Goal: Task Accomplishment & Management: Manage account settings

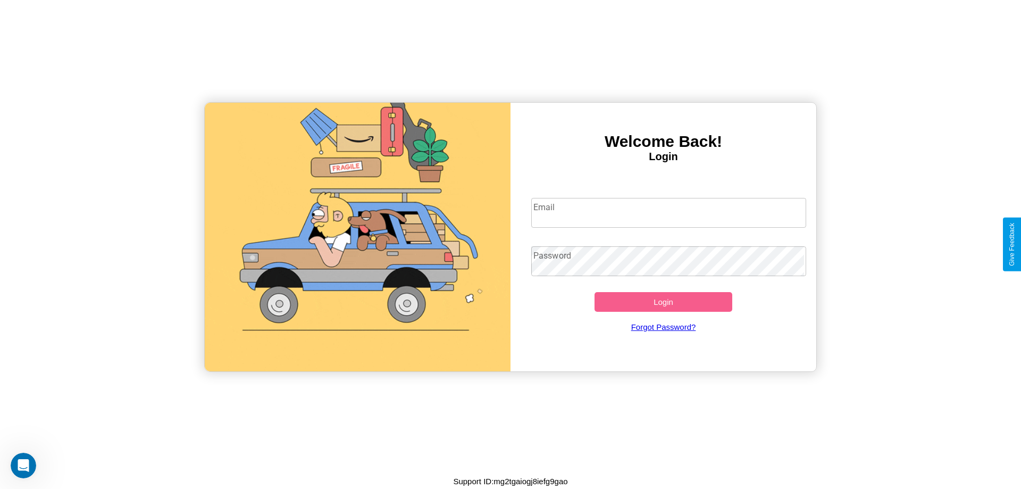
click at [668, 212] on input "Email" at bounding box center [668, 213] width 275 height 30
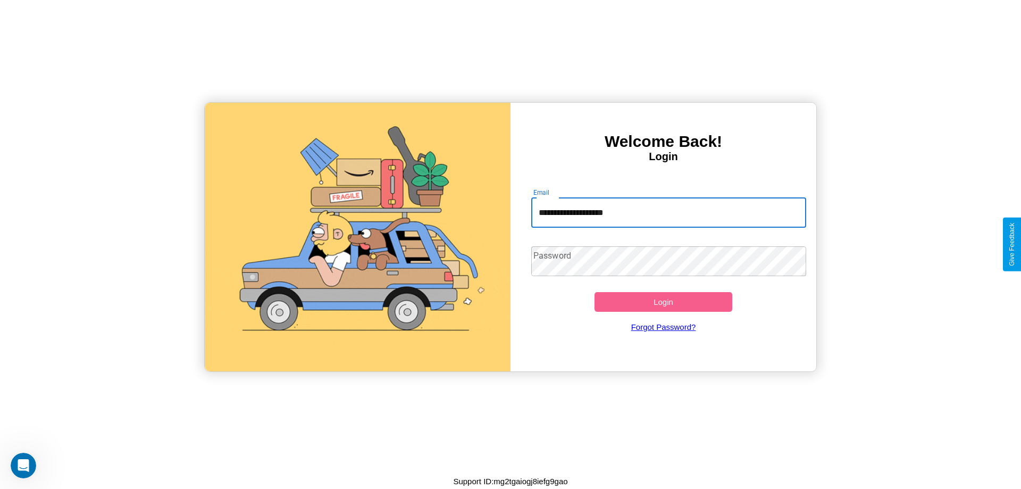
type input "**********"
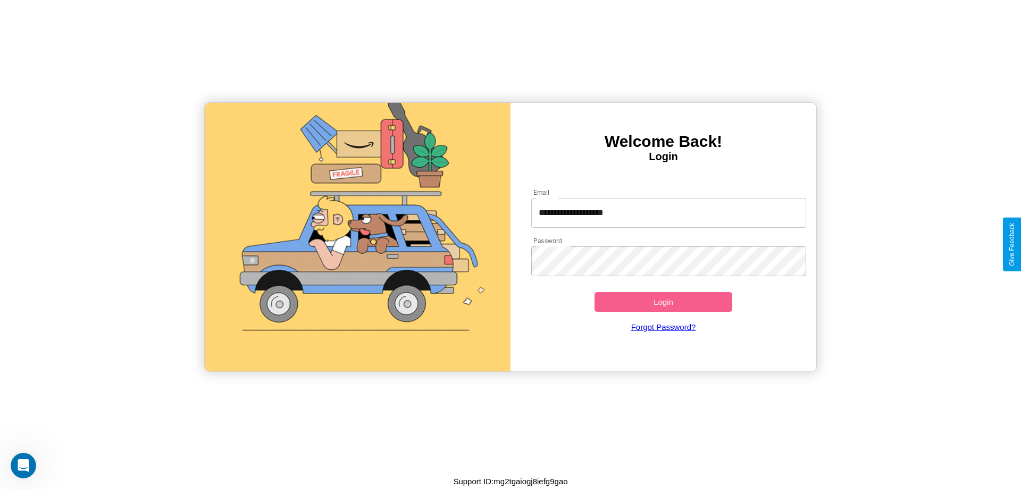
click at [663, 301] on button "Login" at bounding box center [663, 302] width 138 height 20
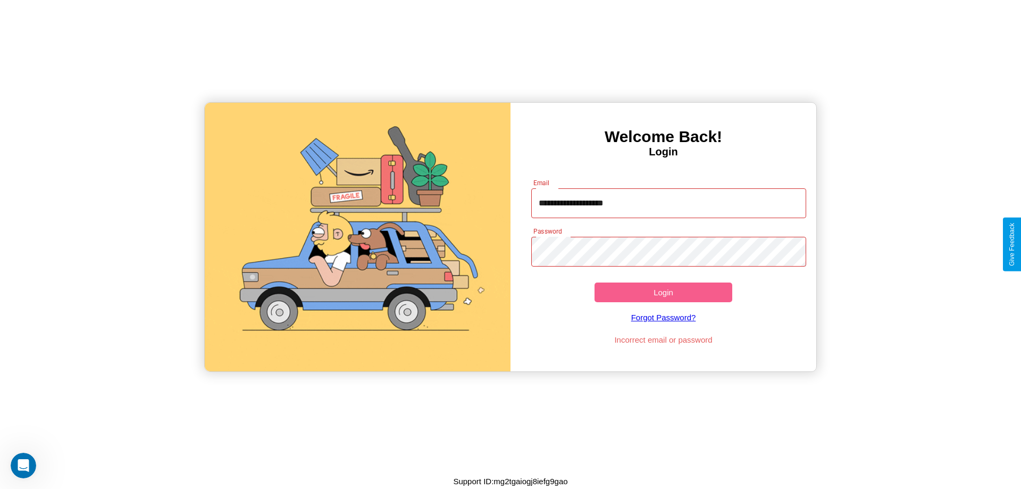
click at [663, 292] on button "Login" at bounding box center [663, 292] width 138 height 20
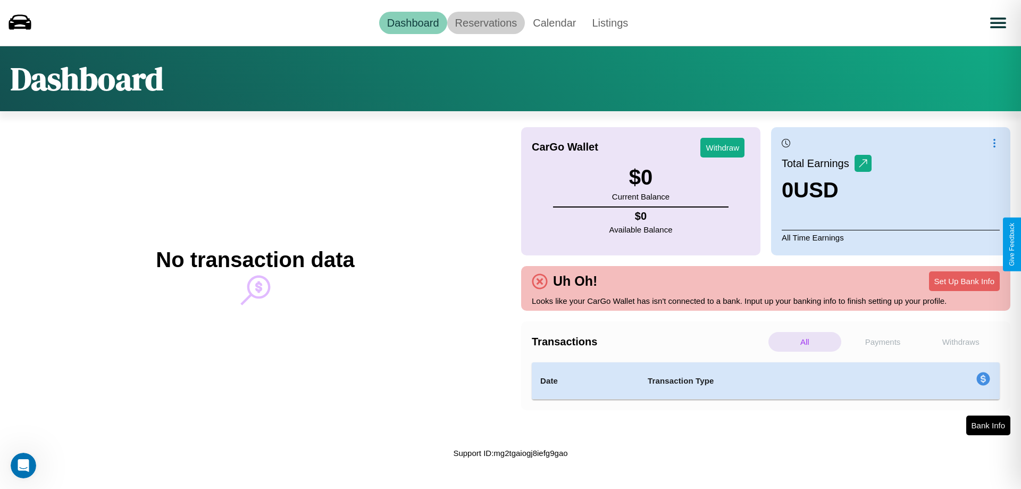
click at [485, 22] on link "Reservations" at bounding box center [486, 23] width 78 height 22
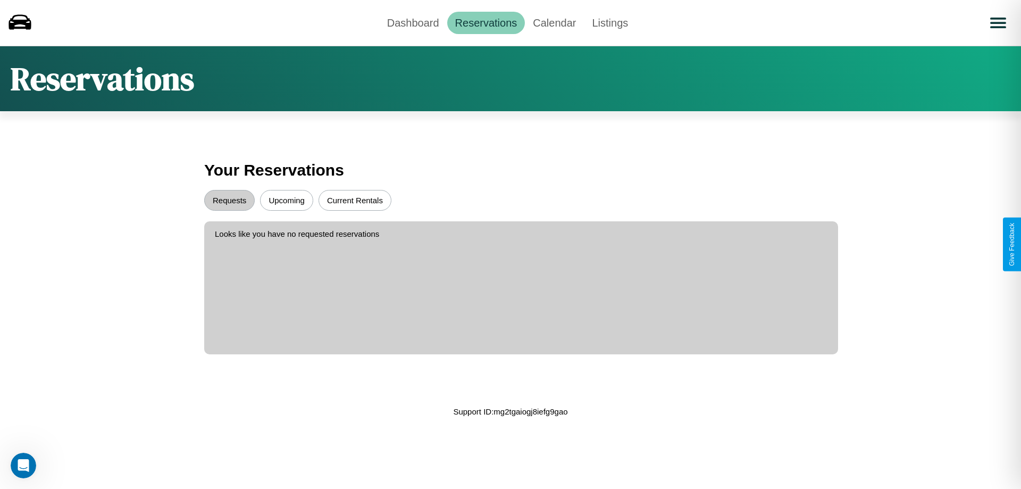
click at [287, 200] on button "Upcoming" at bounding box center [286, 200] width 53 height 21
click at [229, 200] on button "Requests" at bounding box center [229, 200] width 51 height 21
click at [355, 200] on button "Current Rentals" at bounding box center [354, 200] width 73 height 21
